Goal: Check status: Check status

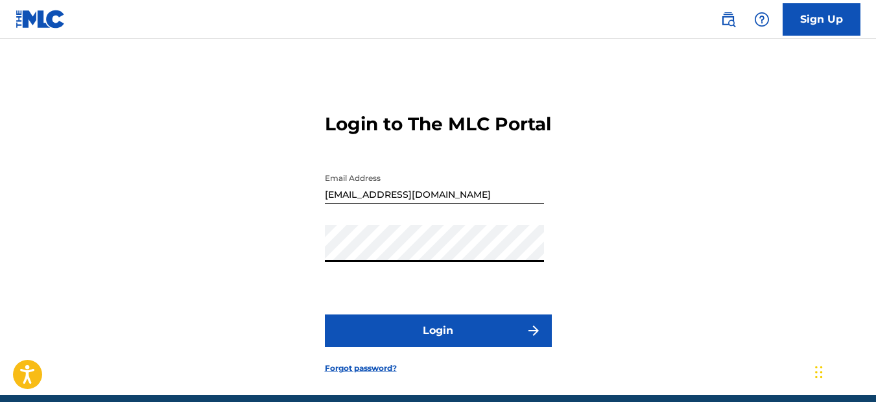
click at [325, 314] on button "Login" at bounding box center [438, 330] width 227 height 32
click at [283, 292] on div "Login to The MLC Portal Email Address sgclef@gmail.com Password Login Forgot pa…" at bounding box center [438, 233] width 876 height 324
click at [325, 314] on button "Login" at bounding box center [438, 330] width 227 height 32
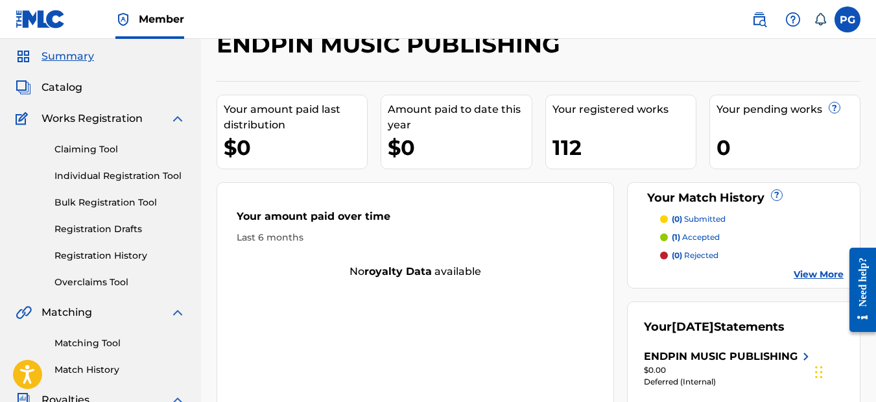
scroll to position [130, 0]
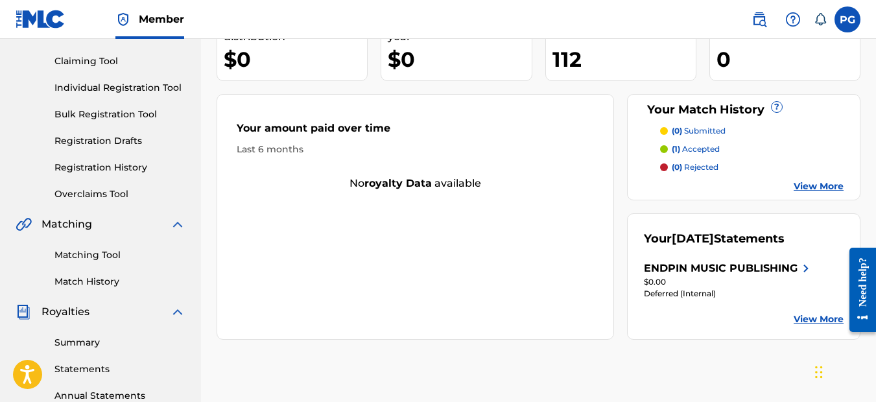
click at [768, 268] on div "ENDPIN MUSIC PUBLISHING" at bounding box center [721, 269] width 154 height 16
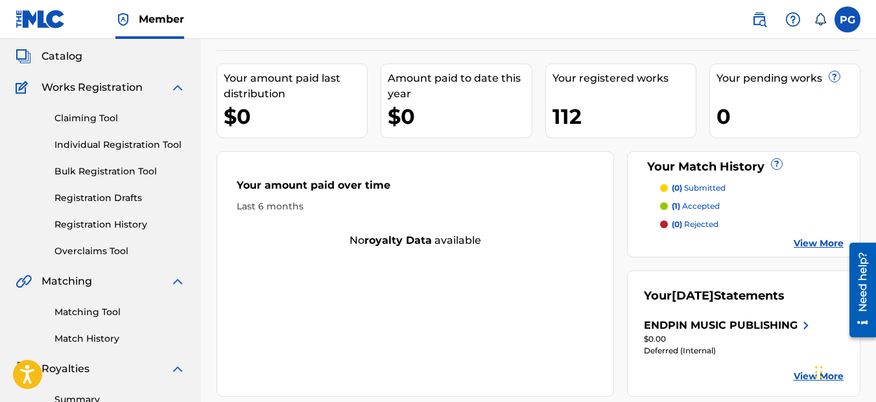
scroll to position [195, 0]
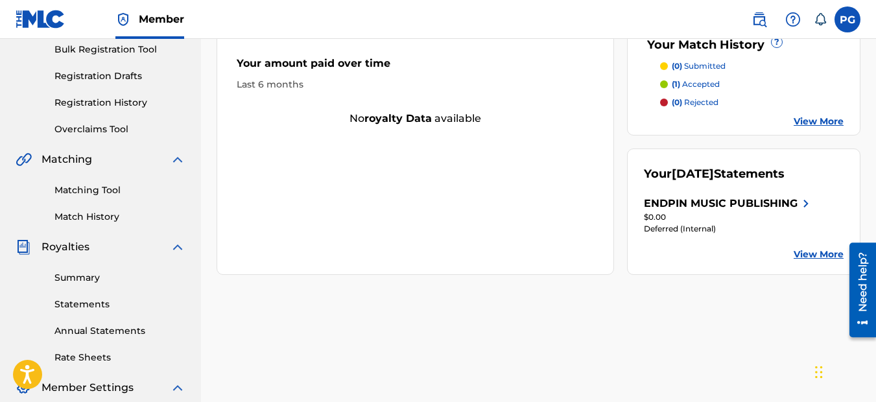
click at [67, 304] on link "Statements" at bounding box center [119, 305] width 131 height 14
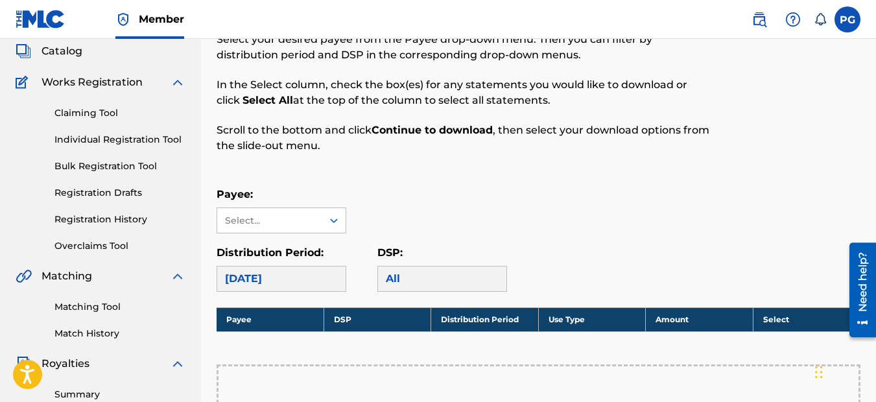
scroll to position [195, 0]
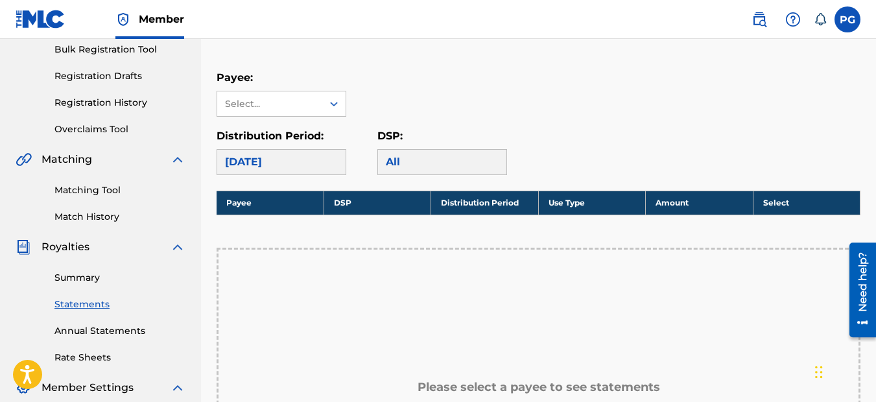
click at [272, 161] on div "[DATE]" at bounding box center [282, 162] width 130 height 26
click at [278, 165] on div "[DATE]" at bounding box center [282, 162] width 130 height 26
drag, startPoint x: 278, startPoint y: 165, endPoint x: 342, endPoint y: 167, distance: 64.2
click at [342, 167] on div "[DATE]" at bounding box center [282, 162] width 130 height 26
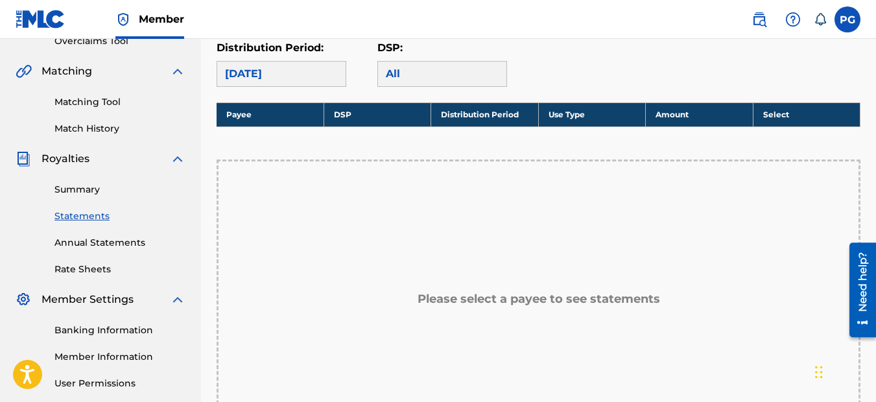
scroll to position [130, 0]
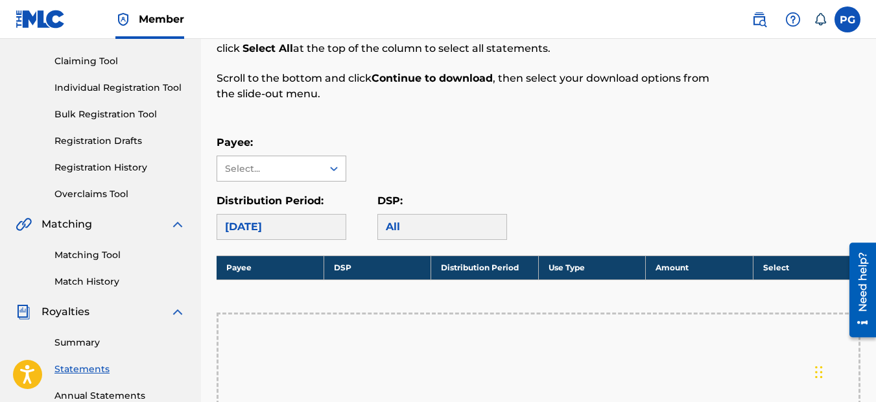
click at [335, 169] on icon at bounding box center [333, 168] width 13 height 13
click at [260, 200] on div "ENDPIN MUSIC PUBLISHING" at bounding box center [281, 206] width 128 height 48
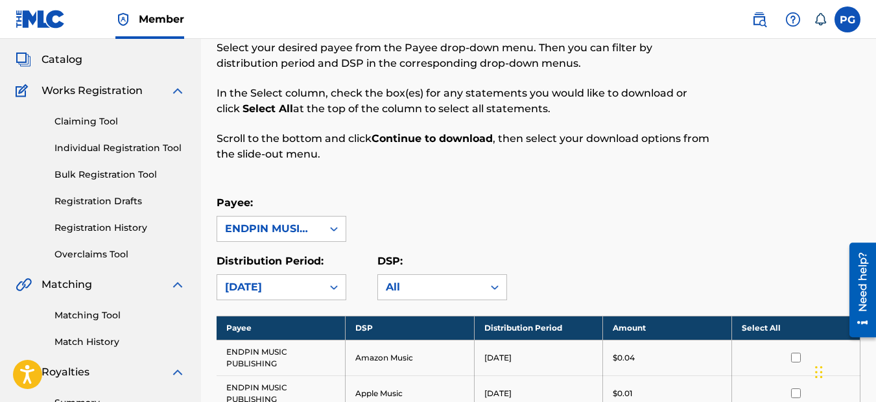
scroll to position [0, 0]
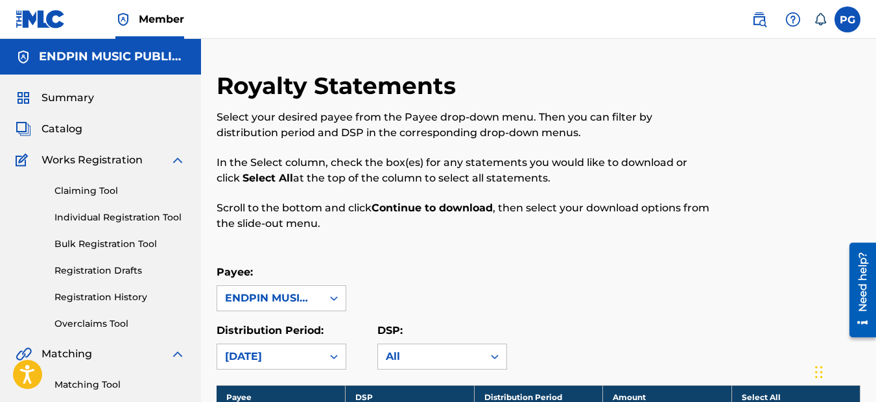
click at [849, 21] on label at bounding box center [848, 19] width 26 height 26
click at [848, 19] on input "[PERSON_NAME] [PERSON_NAME] [EMAIL_ADDRESS][DOMAIN_NAME] Notification Preferenc…" at bounding box center [848, 19] width 0 height 0
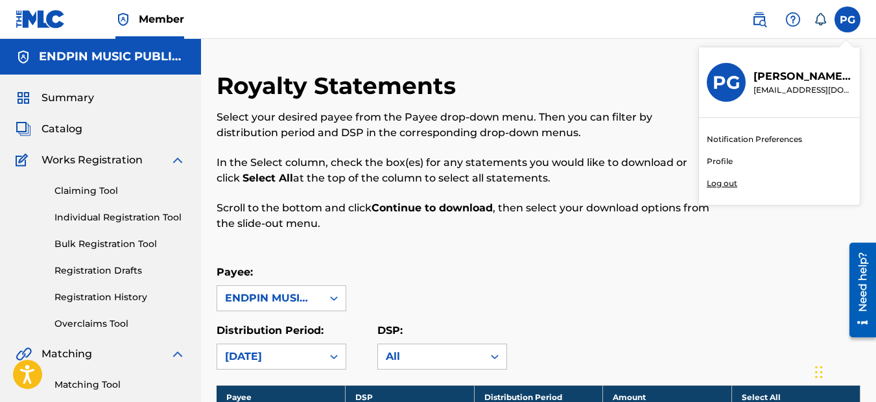
click at [715, 184] on p "Log out" at bounding box center [722, 184] width 30 height 12
click at [848, 19] on input "[PERSON_NAME] [PERSON_NAME] [EMAIL_ADDRESS][DOMAIN_NAME] Notification Preferenc…" at bounding box center [848, 19] width 0 height 0
